Goal: Navigation & Orientation: Find specific page/section

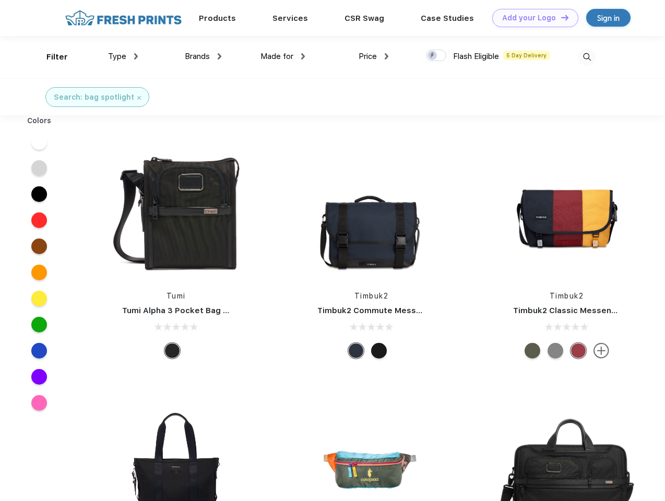
scroll to position [1, 0]
click at [532, 18] on link "Add your Logo Design Tool" at bounding box center [536, 18] width 86 height 18
click at [0, 0] on div "Design Tool" at bounding box center [0, 0] width 0 height 0
click at [560, 17] on link "Add your Logo Design Tool" at bounding box center [536, 18] width 86 height 18
click at [50, 57] on div "Filter" at bounding box center [56, 57] width 21 height 12
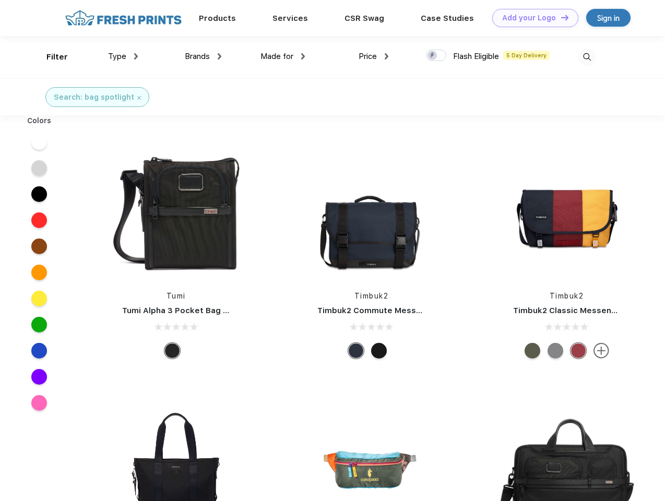
click at [123, 56] on span "Type" at bounding box center [117, 56] width 18 height 9
click at [203, 56] on span "Brands" at bounding box center [197, 56] width 25 height 9
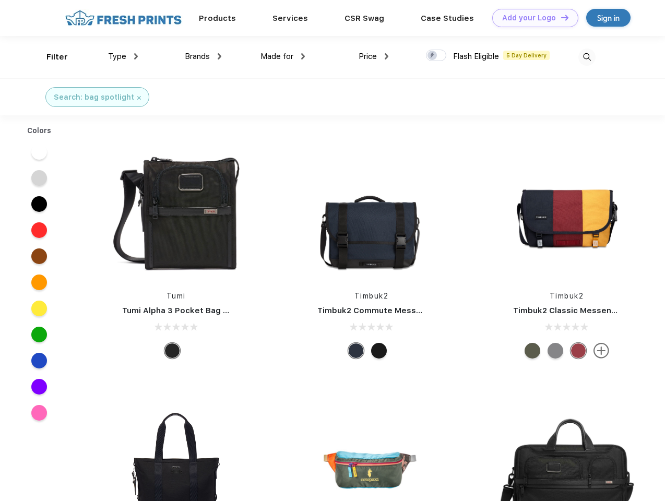
click at [283, 56] on span "Made for" at bounding box center [277, 56] width 33 height 9
click at [374, 56] on span "Price" at bounding box center [368, 56] width 18 height 9
click at [437, 56] on div at bounding box center [436, 55] width 20 height 11
click at [433, 56] on input "checkbox" at bounding box center [429, 52] width 7 height 7
click at [587, 57] on img at bounding box center [587, 57] width 17 height 17
